Goal: Task Accomplishment & Management: Manage account settings

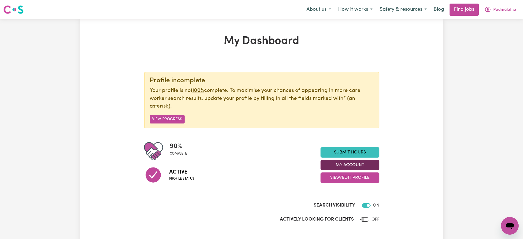
click at [365, 164] on button "My Account" at bounding box center [349, 165] width 59 height 10
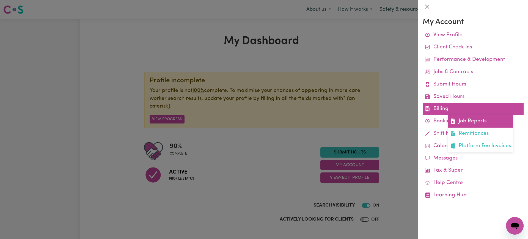
click at [461, 120] on link "Job Reports" at bounding box center [480, 121] width 65 height 12
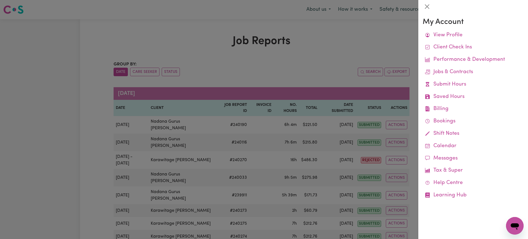
click at [319, 52] on div at bounding box center [264, 119] width 528 height 239
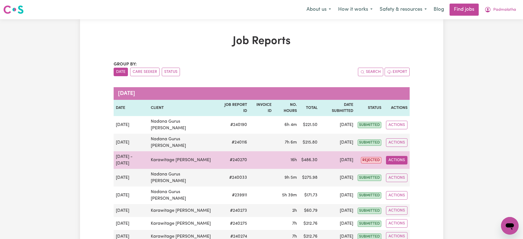
click at [395, 156] on button "Actions" at bounding box center [396, 160] width 21 height 9
click at [403, 168] on link "View Job Report" at bounding box center [409, 173] width 47 height 11
select select "pm"
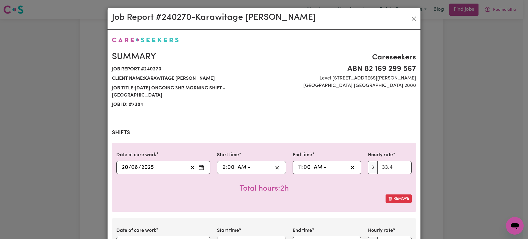
select select "33.4-Weekday"
click at [222, 163] on input "9" at bounding box center [224, 167] width 4 height 8
type input "01:00"
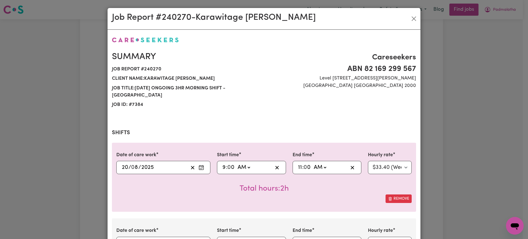
type input "1"
type input "11:00"
type input "11"
click at [298, 163] on input "11" at bounding box center [300, 167] width 4 height 8
type input "04:00"
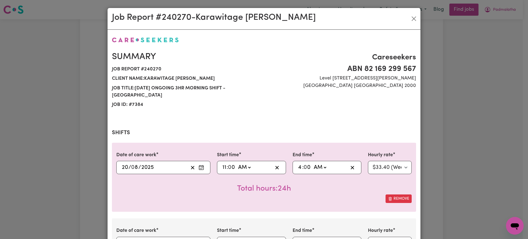
type input "4"
drag, startPoint x: 316, startPoint y: 160, endPoint x: 317, endPoint y: 163, distance: 3.2
click at [316, 163] on select "AM PM" at bounding box center [319, 167] width 15 height 8
select select "pm"
click at [312, 163] on select "AM PM" at bounding box center [319, 167] width 15 height 8
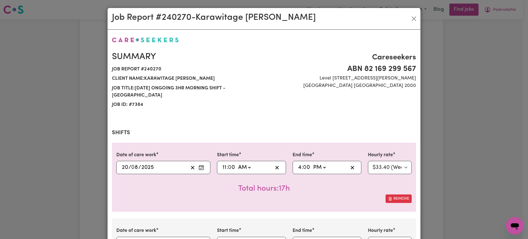
type input "16:00"
click at [274, 197] on div "Date of care work [DATE] 20 / 0 8 / 2025 Start time 11:00 11 : 0 0 AM PM End ti…" at bounding box center [264, 177] width 304 height 69
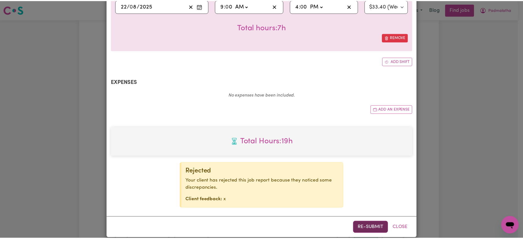
scroll to position [313, 0]
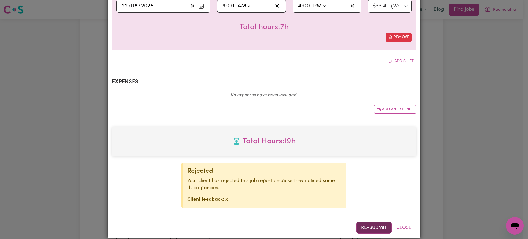
click at [373, 222] on button "Re-submit" at bounding box center [374, 228] width 35 height 12
click at [465, 148] on div "Job Report # 240270 - Karawitage [PERSON_NAME] Summary Job report # 240270 Clie…" at bounding box center [264, 119] width 528 height 239
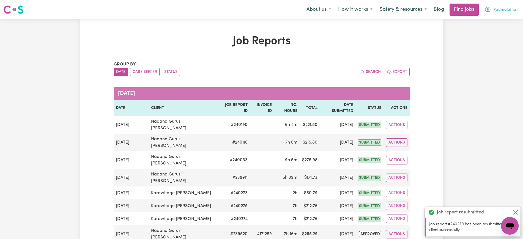
drag, startPoint x: 498, startPoint y: 8, endPoint x: 498, endPoint y: 12, distance: 4.1
click at [498, 8] on span "Padmalatha" at bounding box center [504, 10] width 23 height 6
click at [491, 42] on link "Logout" at bounding box center [497, 42] width 43 height 10
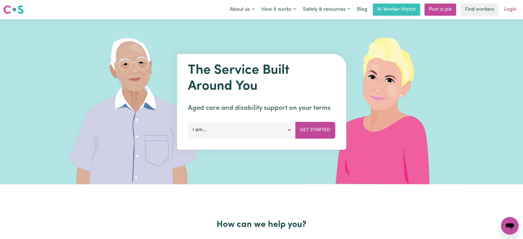
click at [507, 12] on link "Login" at bounding box center [510, 10] width 19 height 12
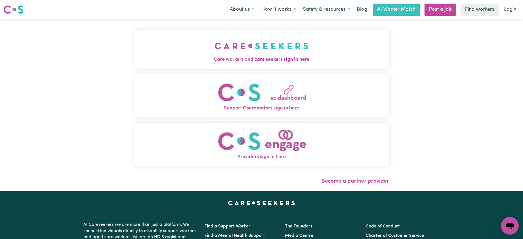
click at [291, 40] on button "Care workers and care seekers sign in here" at bounding box center [261, 49] width 255 height 39
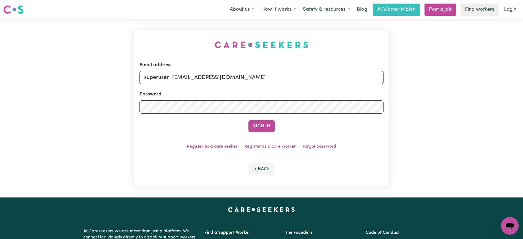
click at [204, 19] on div "Menu About us How it works Safety & resources Blog AI Worker Match Post a job F…" at bounding box center [261, 208] width 523 height 416
drag, startPoint x: 173, startPoint y: 76, endPoint x: 442, endPoint y: 87, distance: 269.5
click at [442, 87] on div "Email address superuser~[EMAIL_ADDRESS][DOMAIN_NAME] Password Sign In Register …" at bounding box center [261, 108] width 523 height 178
type input "[EMAIL_ADDRESS][DOMAIN_NAME]"
click at [248, 120] on button "Sign In" at bounding box center [261, 126] width 26 height 12
